Goal: Communication & Community: Answer question/provide support

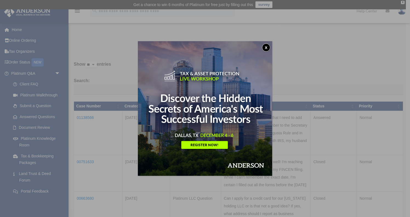
click at [267, 47] on button "x" at bounding box center [266, 47] width 8 height 8
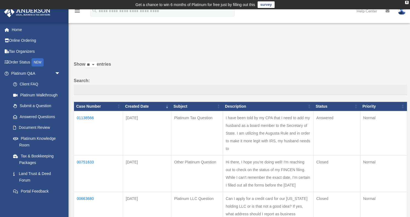
click at [87, 121] on td "01138566" at bounding box center [98, 133] width 49 height 44
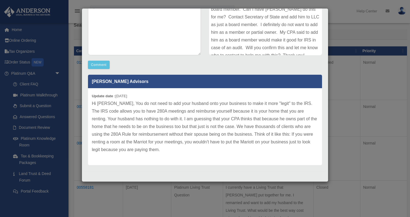
scroll to position [57, 0]
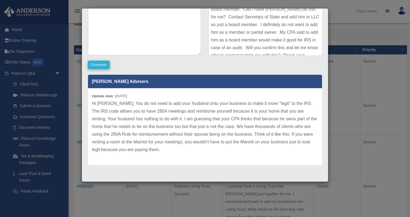
click at [99, 67] on button "Comment" at bounding box center [99, 65] width 22 height 8
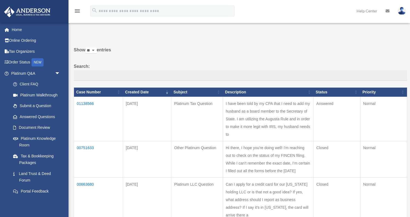
scroll to position [14, 0]
click at [274, 108] on td "I have been told by my CPA that I need to add my husband as a board member to t…" at bounding box center [268, 119] width 91 height 44
click at [88, 106] on td "01138566" at bounding box center [98, 119] width 49 height 44
click at [86, 104] on td "01138566" at bounding box center [98, 119] width 49 height 44
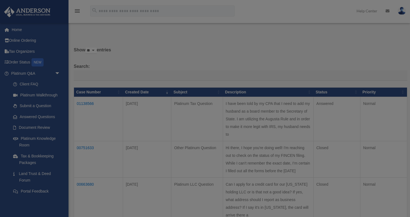
scroll to position [0, 0]
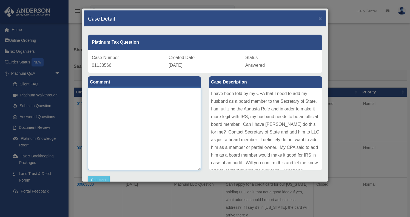
click at [128, 105] on textarea at bounding box center [144, 129] width 113 height 82
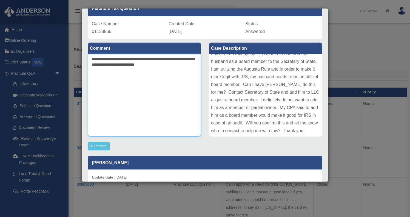
scroll to position [6, 0]
click at [145, 66] on textarea "**********" at bounding box center [144, 95] width 113 height 82
click at [158, 65] on textarea "**********" at bounding box center [144, 95] width 113 height 82
type textarea "**********"
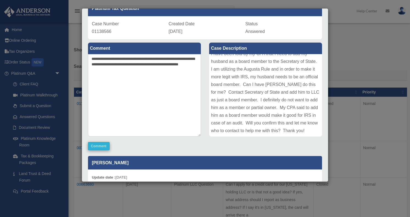
click at [100, 145] on button "Comment" at bounding box center [99, 146] width 22 height 8
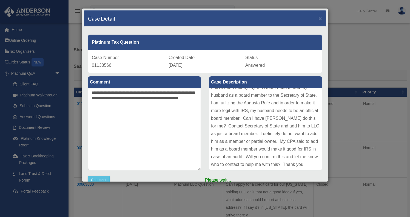
scroll to position [0, 0]
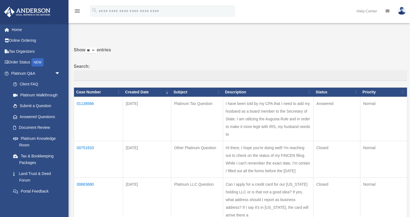
click at [223, 141] on td "Hi there, I hope you're doing well! I'm reaching out to check on the status of …" at bounding box center [268, 159] width 91 height 36
click at [86, 141] on td "00751633" at bounding box center [98, 159] width 49 height 36
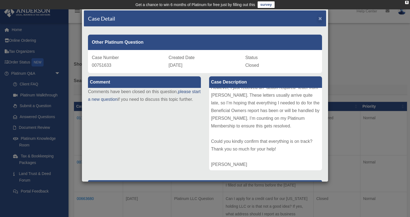
click at [321, 18] on span "×" at bounding box center [321, 18] width 4 height 6
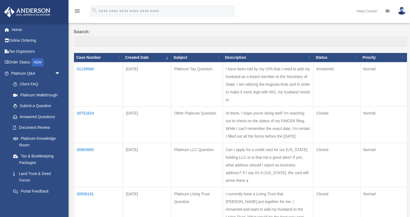
scroll to position [49, 0]
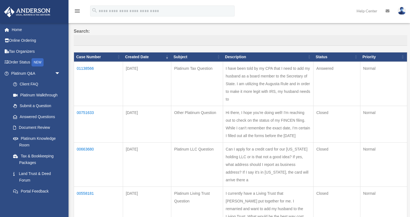
click at [87, 142] on td "00663680" at bounding box center [98, 164] width 49 height 44
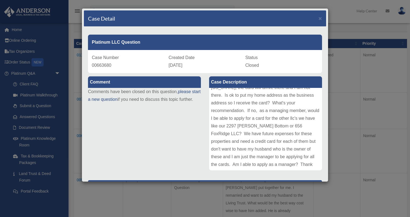
scroll to position [0, 0]
click at [321, 19] on span "×" at bounding box center [321, 18] width 4 height 6
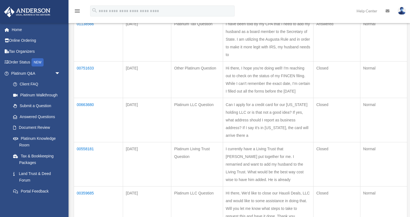
scroll to position [94, 0]
click at [86, 142] on td "00558181" at bounding box center [98, 164] width 49 height 44
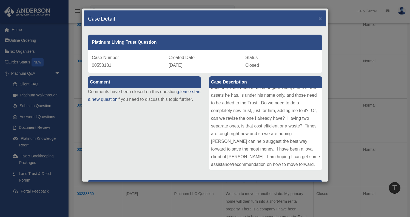
scroll to position [0, 0]
click at [321, 17] on span "×" at bounding box center [321, 18] width 4 height 6
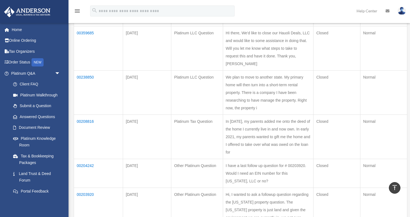
scroll to position [254, 0]
click at [89, 187] on td "00203920" at bounding box center [98, 209] width 49 height 44
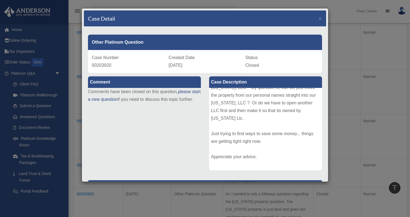
scroll to position [0, 0]
click at [321, 18] on span "×" at bounding box center [321, 18] width 4 height 6
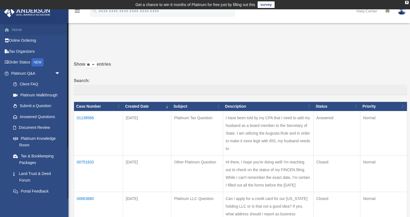
click at [17, 27] on link "Home" at bounding box center [36, 29] width 65 height 11
